Goal: Use online tool/utility: Utilize a website feature to perform a specific function

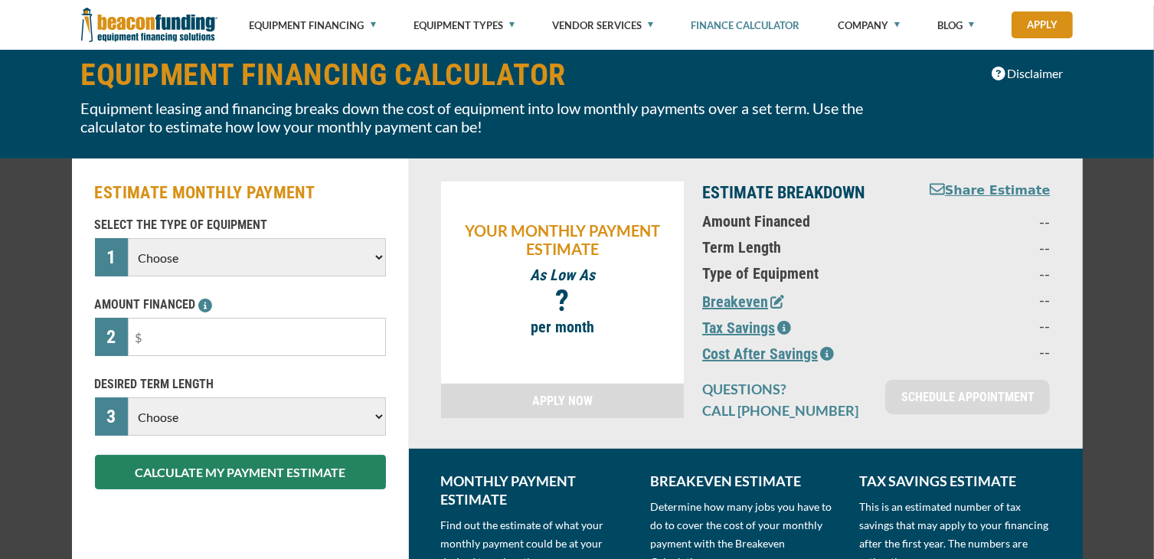
scroll to position [153, 0]
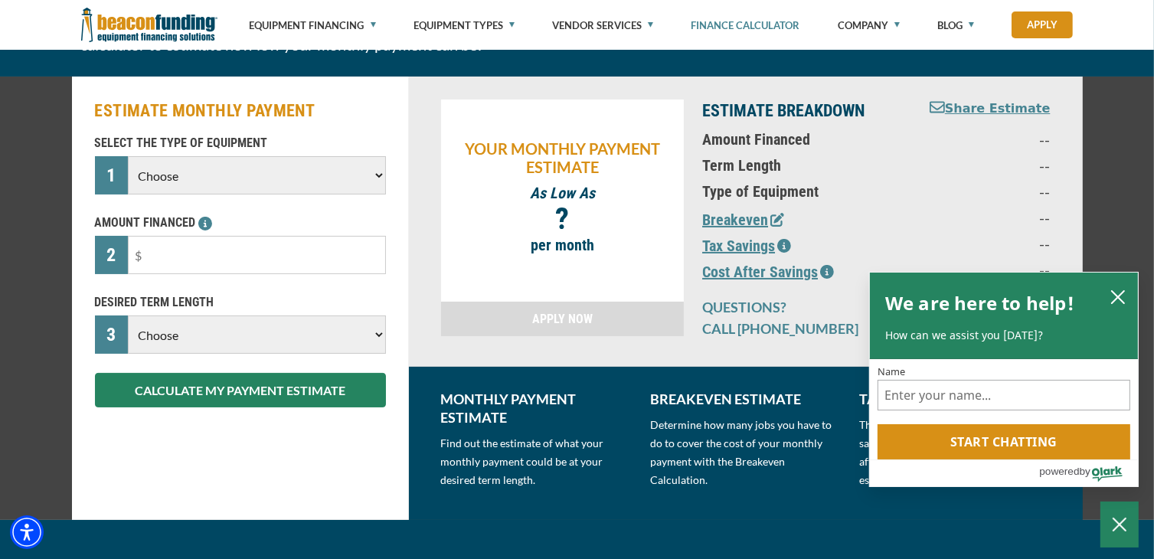
click at [204, 178] on select "Choose Backhoe Boom/Bucket Truck Chipper Commercial Mower Crane DTG/DTF Printin…" at bounding box center [256, 175] width 257 height 38
select select "2"
click at [128, 156] on select "Choose Backhoe Boom/Bucket Truck Chipper Commercial Mower Crane DTG/DTF Printin…" at bounding box center [256, 175] width 257 height 38
click at [241, 266] on input "text" at bounding box center [256, 255] width 257 height 38
drag, startPoint x: 239, startPoint y: 266, endPoint x: 76, endPoint y: 257, distance: 163.3
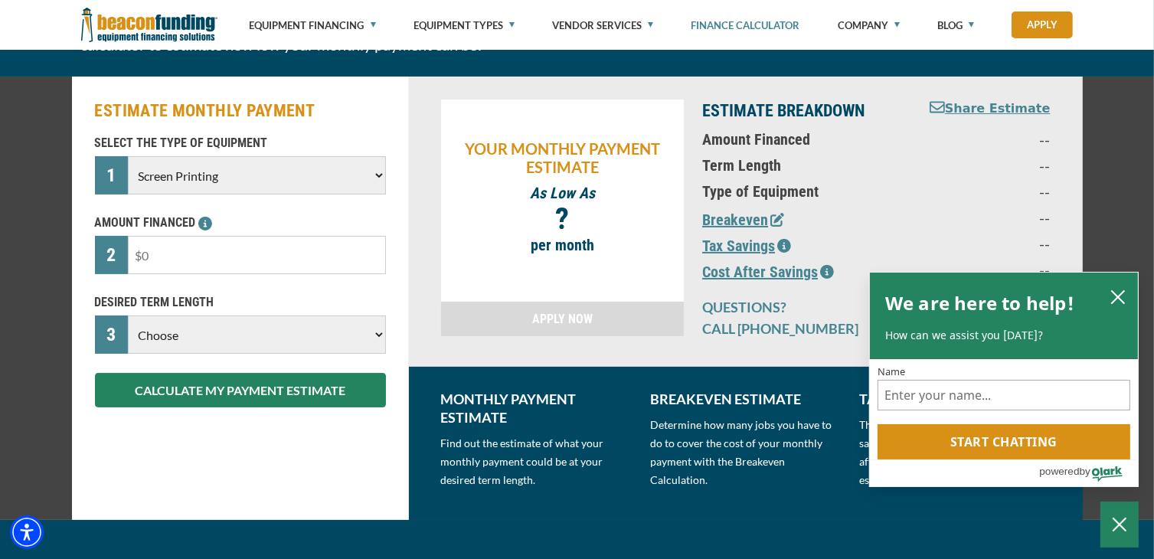
click at [76, 257] on div "ESTIMATE MONTHLY PAYMENT SELECT THE TYPE OF EQUIPMENT 1 Choose Backhoe Boom/Buc…" at bounding box center [240, 298] width 337 height 443
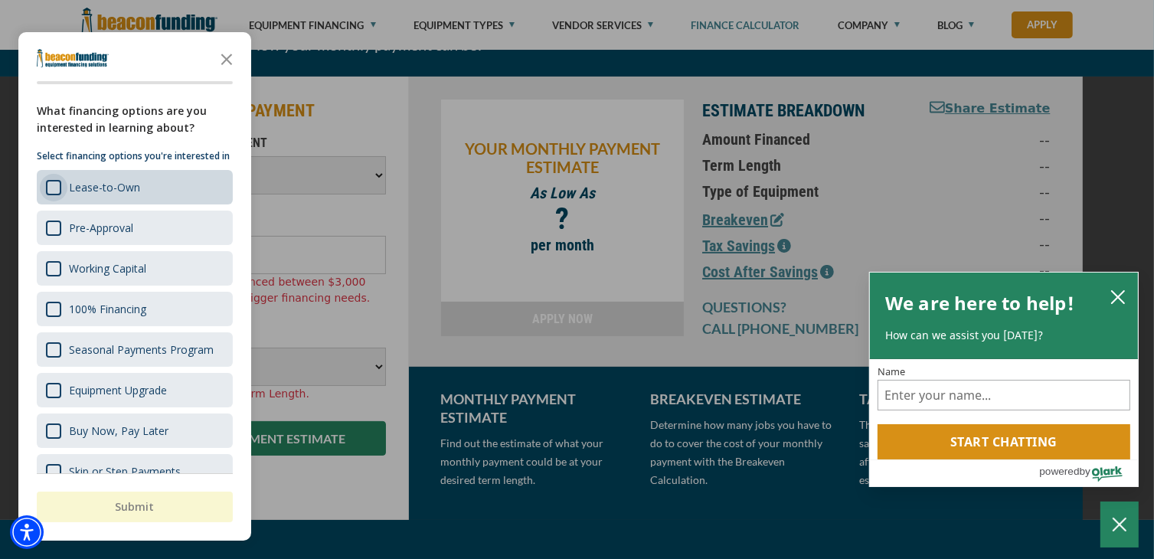
click at [50, 195] on div "Survey" at bounding box center [53, 187] width 15 height 15
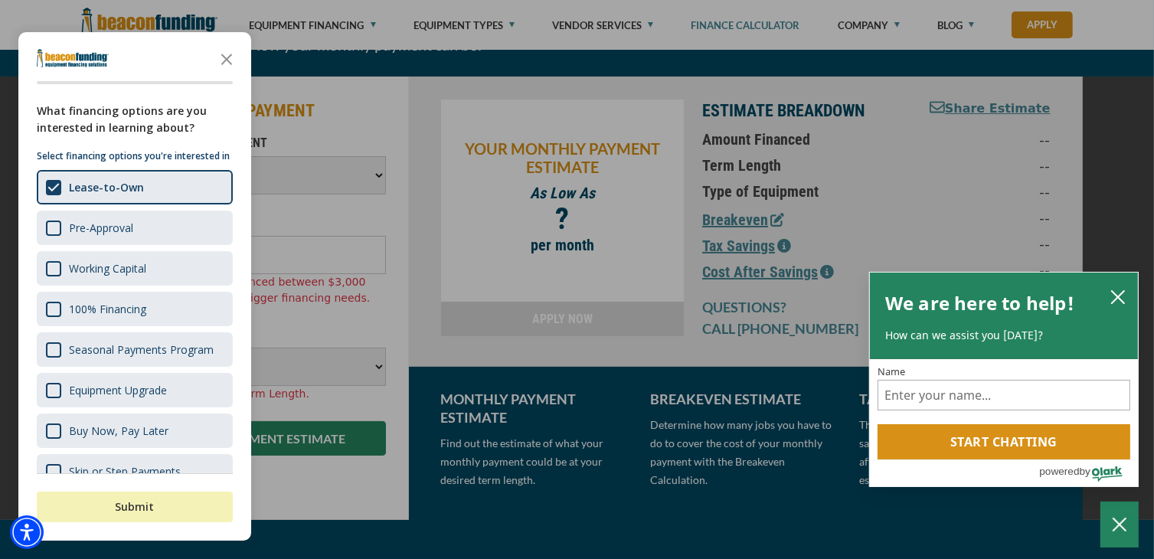
click at [122, 497] on button "Submit" at bounding box center [135, 506] width 196 height 31
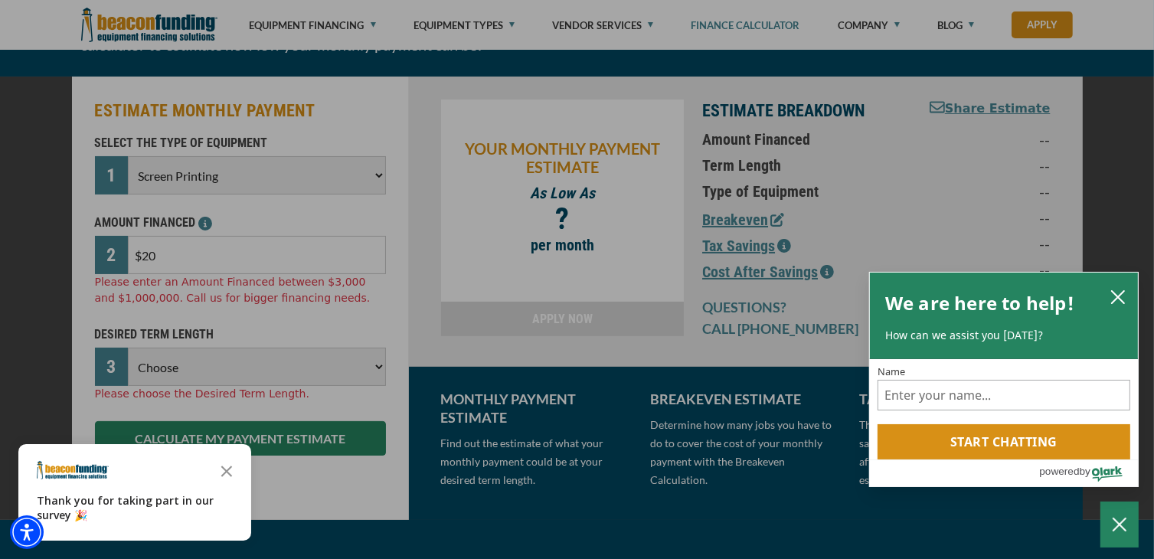
click at [187, 263] on div "button" at bounding box center [577, 279] width 1154 height 559
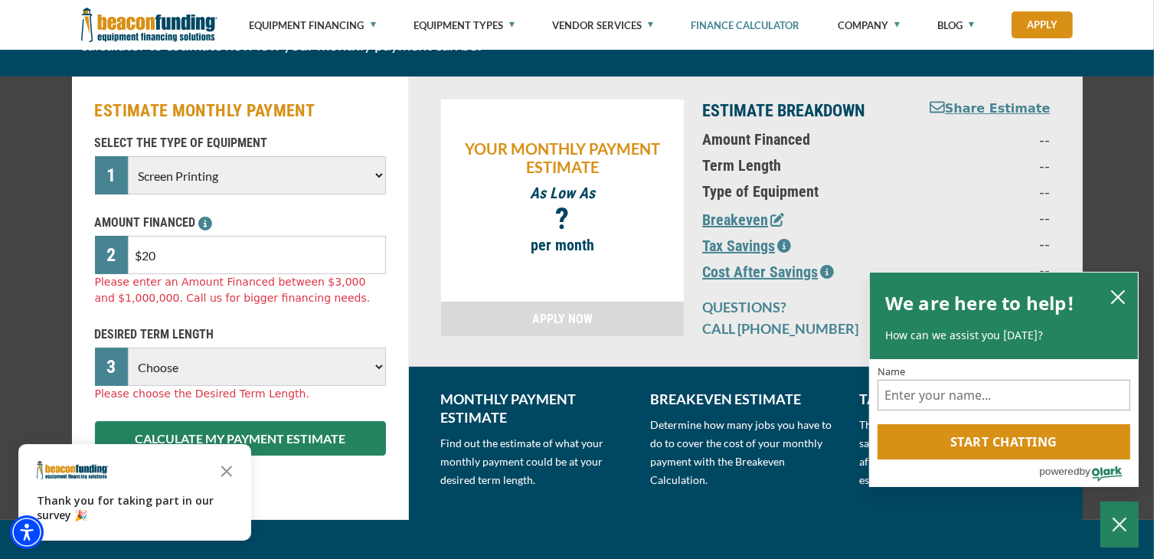
click at [189, 253] on input "$20" at bounding box center [256, 255] width 257 height 38
type input "$20,000"
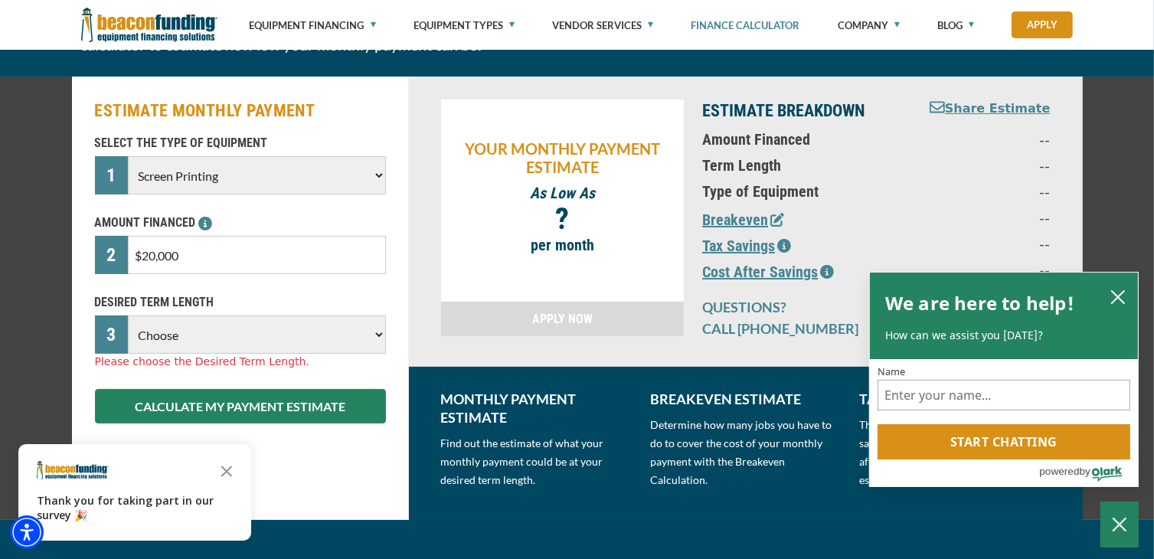
click at [208, 365] on div "DESIRED TERM LENGTH 3 Choose 36 Months 48 Months 60 Months Please choose the De…" at bounding box center [240, 331] width 309 height 77
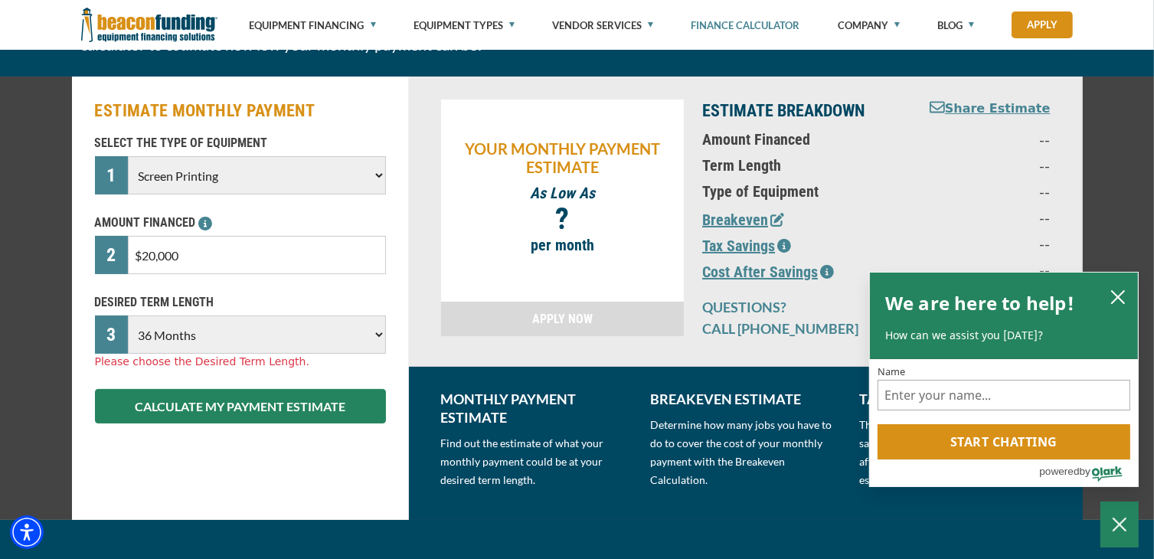
click at [128, 315] on select "Choose 36 Months 48 Months 60 Months" at bounding box center [256, 334] width 257 height 38
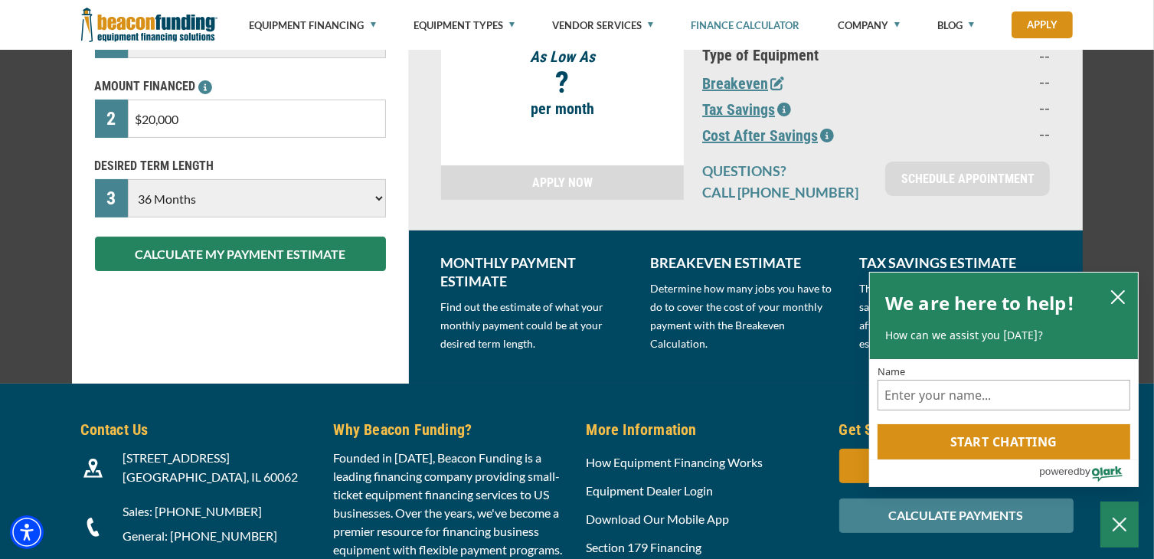
scroll to position [306, 0]
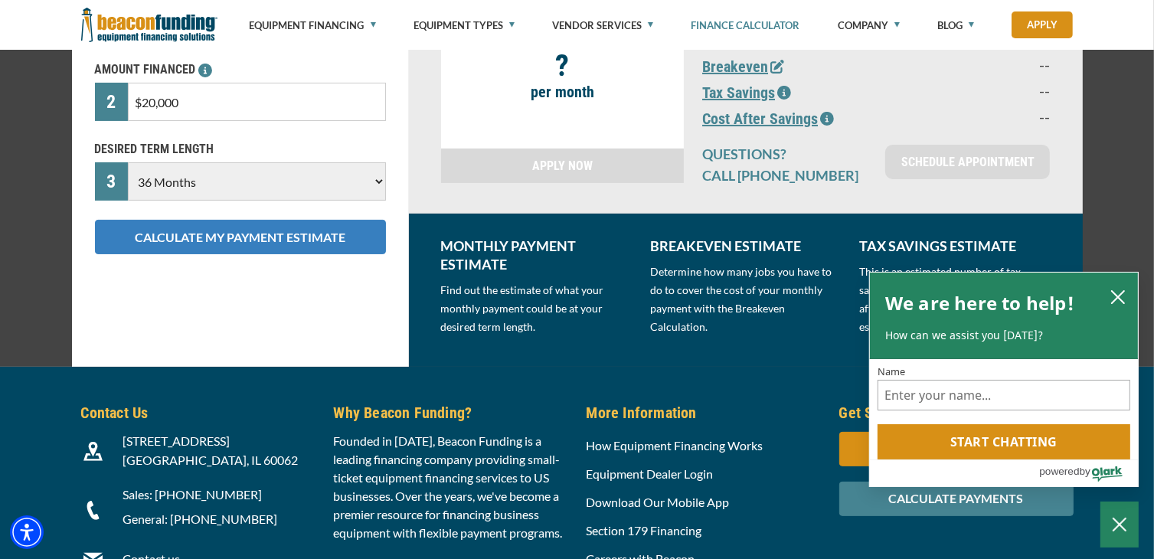
click at [225, 237] on button "CALCULATE MY PAYMENT ESTIMATE" at bounding box center [240, 237] width 291 height 34
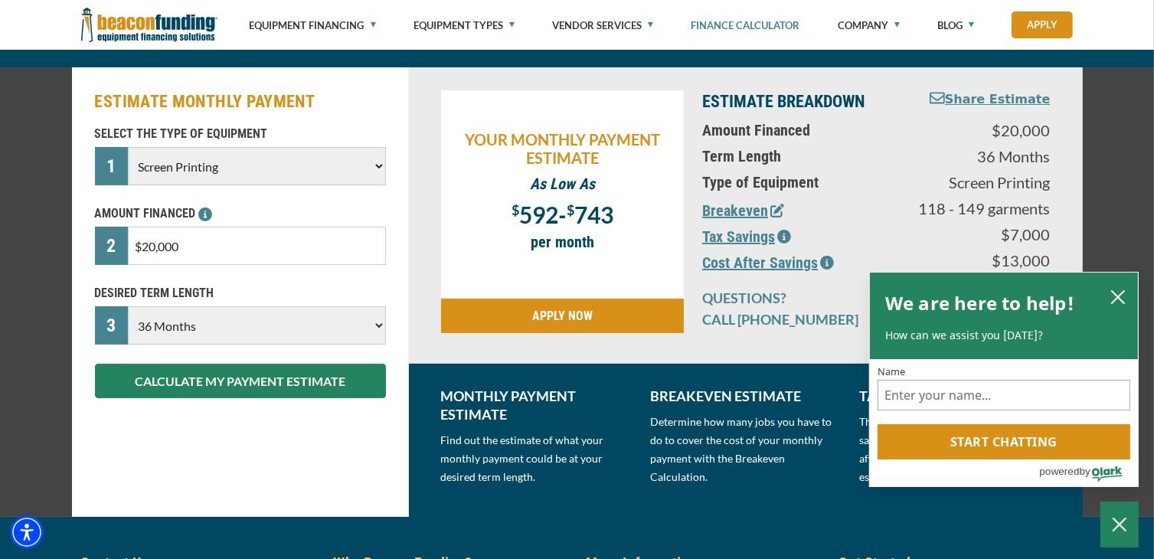
scroll to position [153, 0]
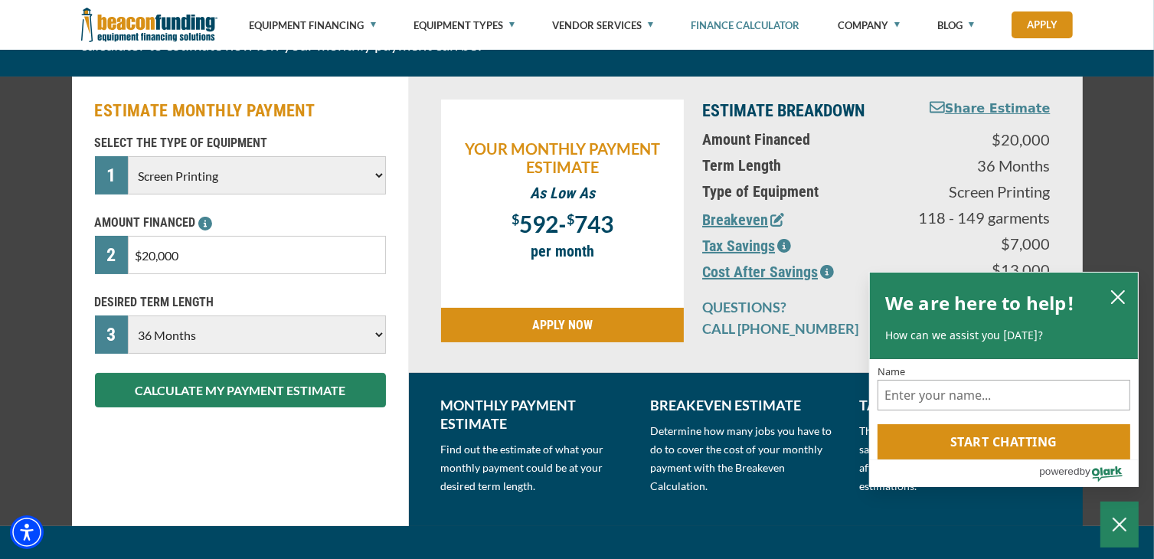
click at [213, 335] on select "Choose 36 Months 48 Months 60 Months" at bounding box center [256, 334] width 257 height 38
click at [128, 315] on select "Choose 36 Months 48 Months 60 Months" at bounding box center [256, 334] width 257 height 38
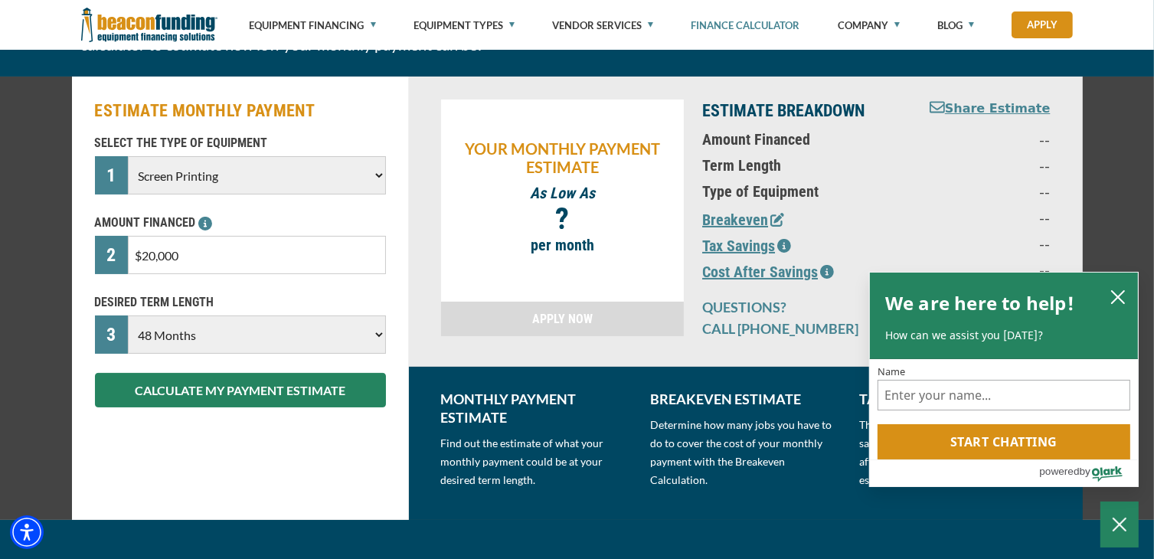
click at [211, 335] on select "Choose 36 Months 48 Months 60 Months" at bounding box center [256, 334] width 257 height 38
select select "36"
click at [128, 315] on select "Choose 36 Months 48 Months 60 Months" at bounding box center [256, 334] width 257 height 38
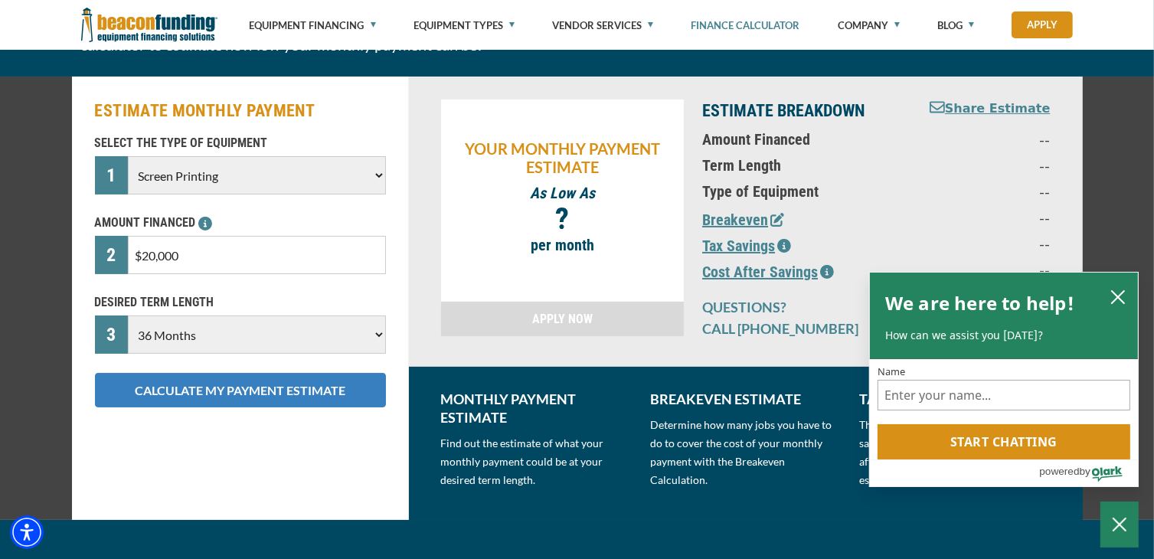
click at [211, 393] on button "CALCULATE MY PAYMENT ESTIMATE" at bounding box center [240, 390] width 291 height 34
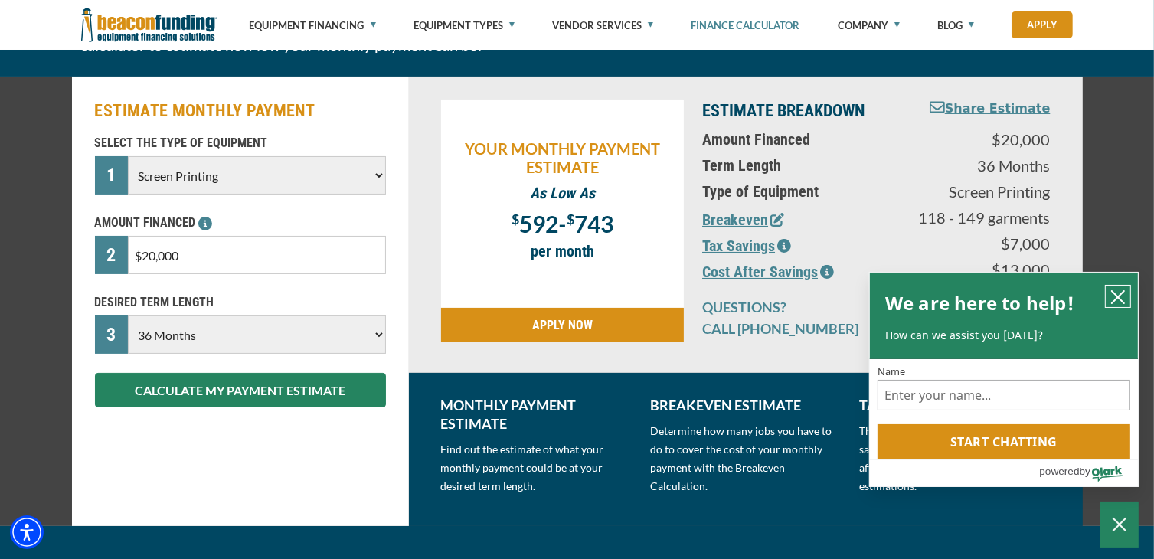
click at [1129, 304] on button "close chatbox" at bounding box center [1117, 296] width 24 height 21
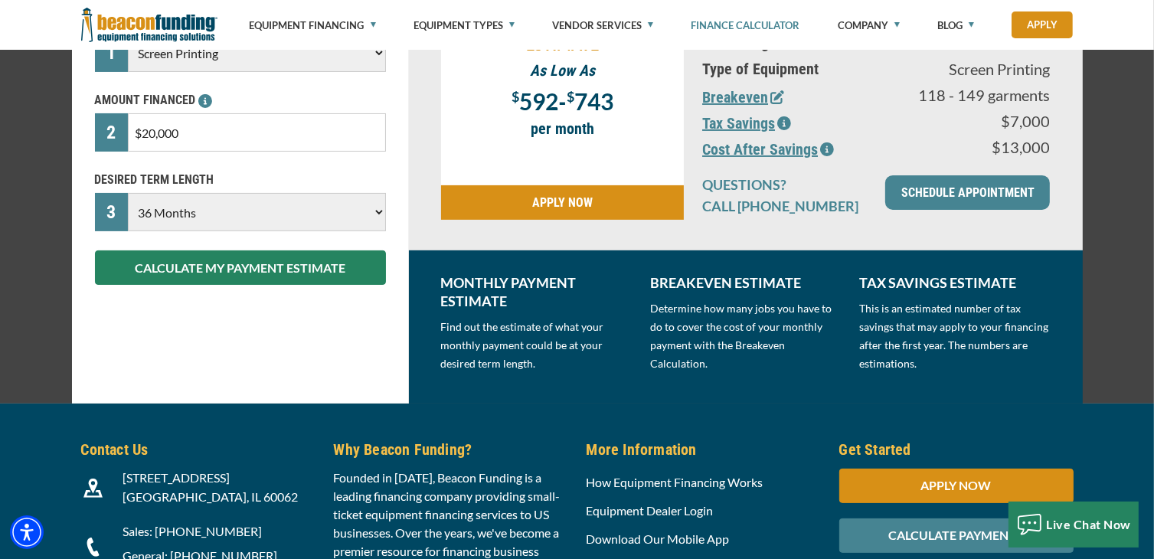
scroll to position [199, 0]
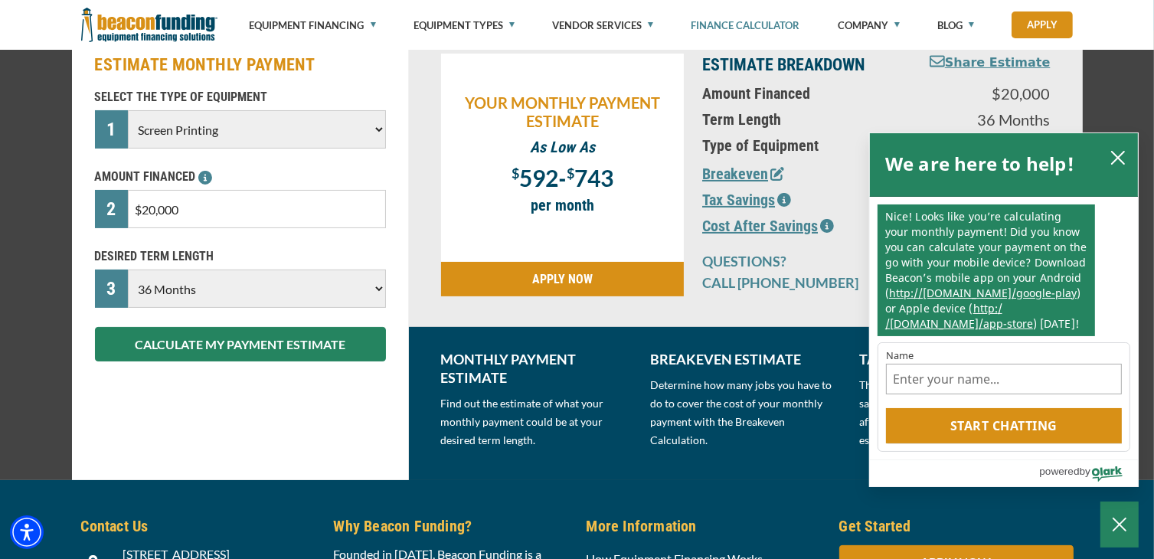
drag, startPoint x: 218, startPoint y: 220, endPoint x: 107, endPoint y: 221, distance: 111.0
click at [107, 221] on div "2 $20,000" at bounding box center [240, 209] width 291 height 38
type input "$15,000"
click at [1120, 159] on icon "close chatbox" at bounding box center [1117, 157] width 15 height 15
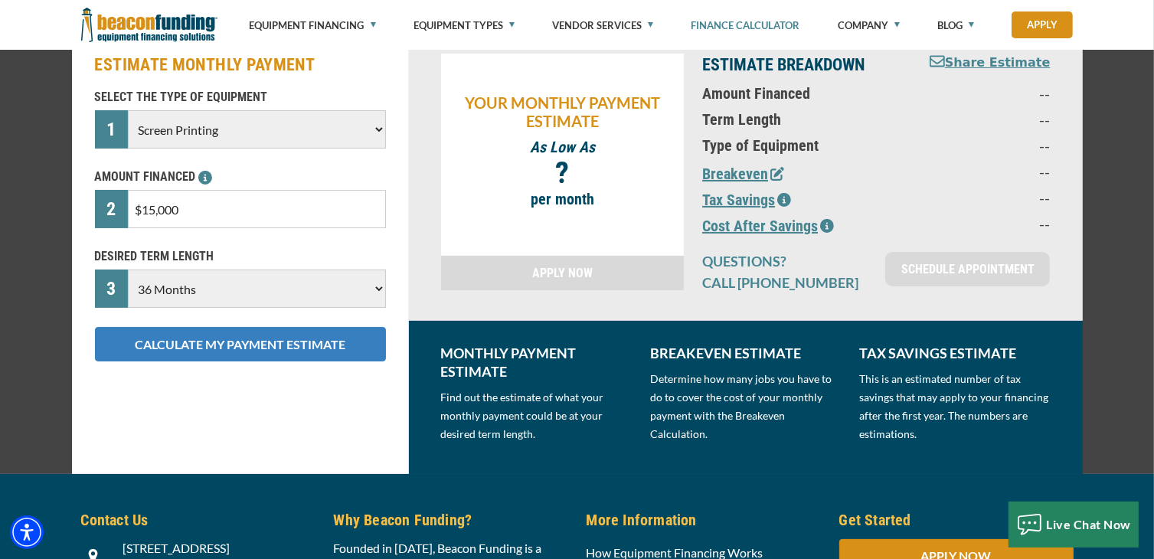
click at [202, 344] on button "CALCULATE MY PAYMENT ESTIMATE" at bounding box center [240, 344] width 291 height 34
